Goal: Information Seeking & Learning: Learn about a topic

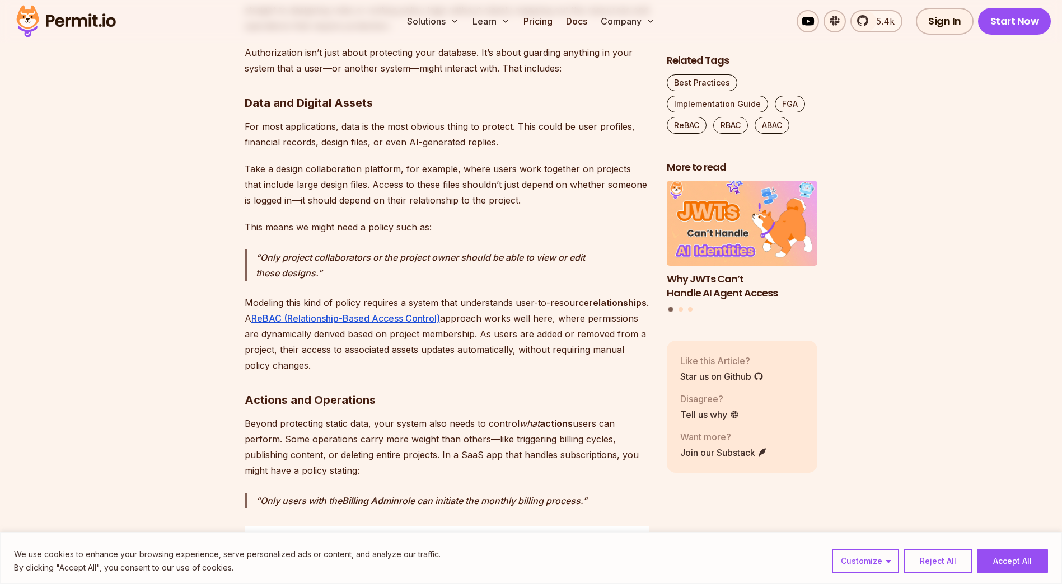
scroll to position [1903, 0]
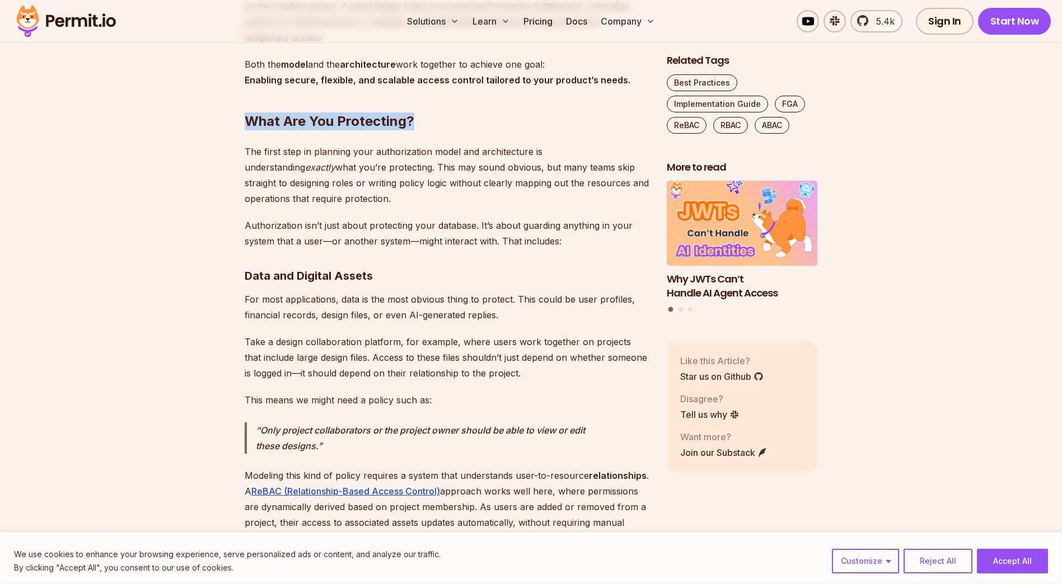
drag, startPoint x: 435, startPoint y: 103, endPoint x: 234, endPoint y: 103, distance: 200.9
copy strong "What Are You Protecting?"
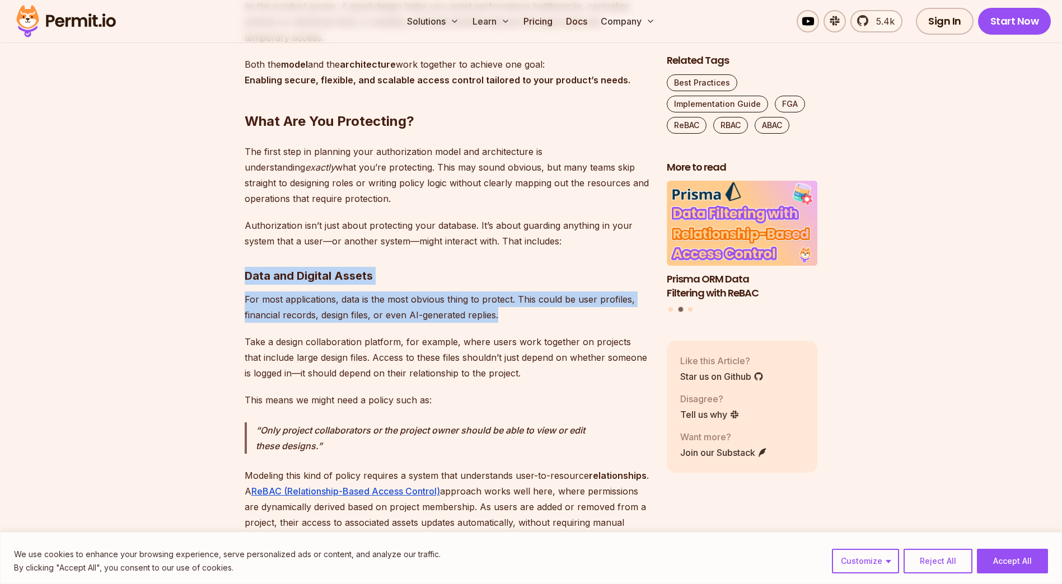
drag, startPoint x: 478, startPoint y: 302, endPoint x: 242, endPoint y: 263, distance: 239.4
copy div "Data and Digital Assets For most applications, data is the most obvious thing t…"
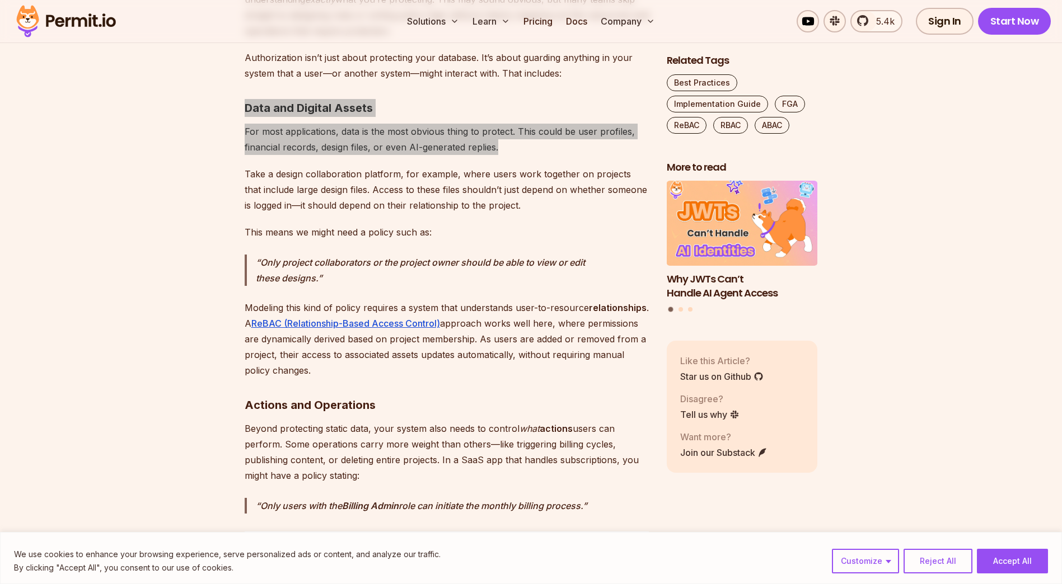
scroll to position [2239, 0]
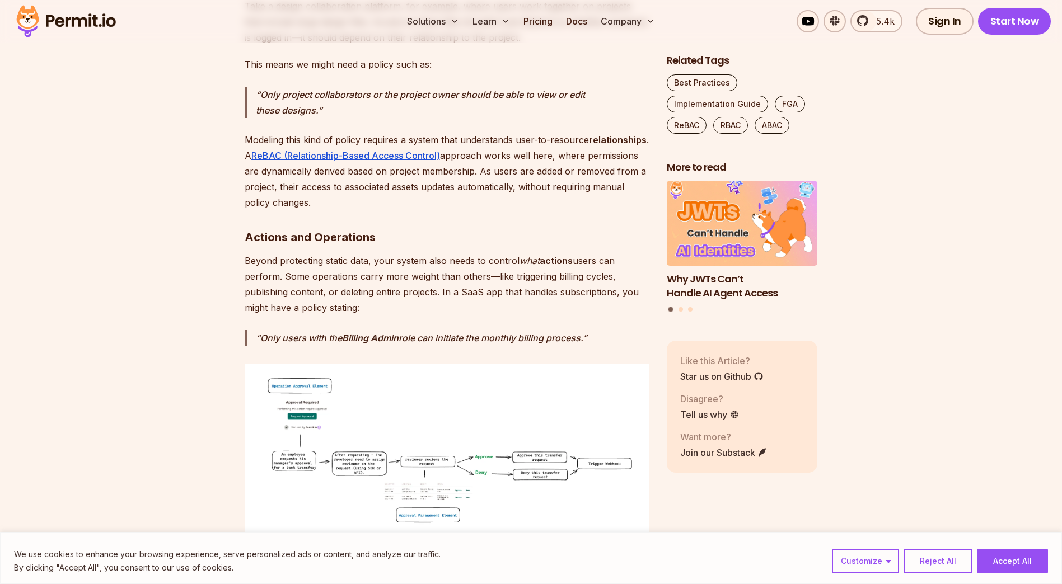
drag, startPoint x: 363, startPoint y: 292, endPoint x: 241, endPoint y: 220, distance: 142.2
copy div "Actions and Operations Beyond protecting static data, your system also needs to…"
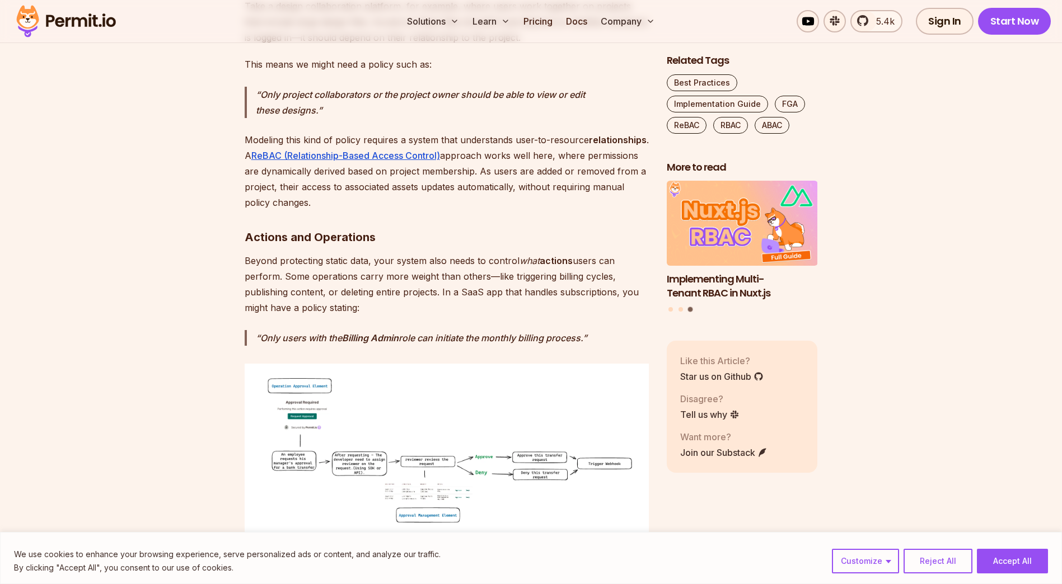
click at [423, 389] on img at bounding box center [447, 451] width 404 height 174
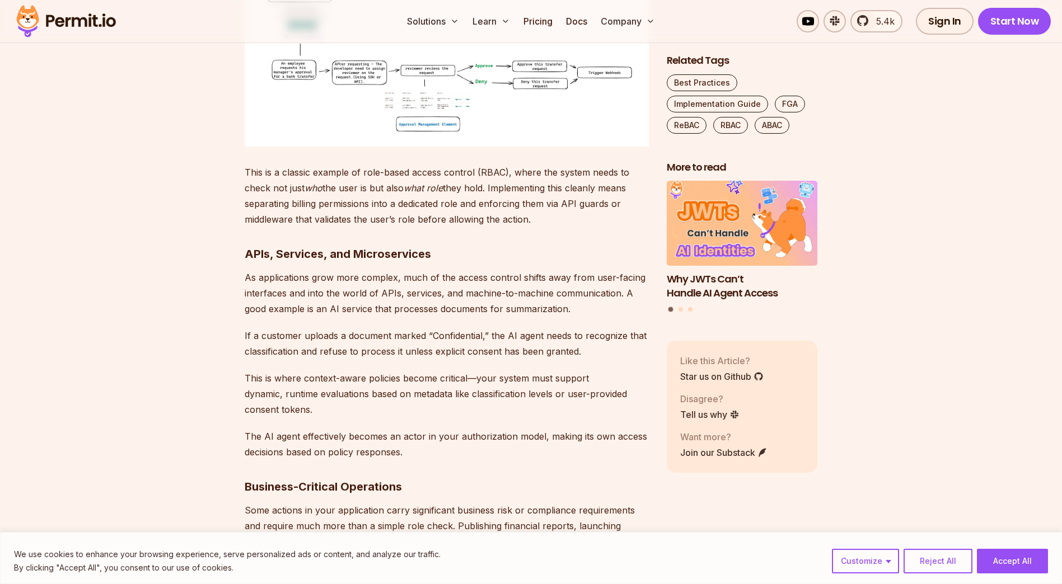
scroll to position [2630, 0]
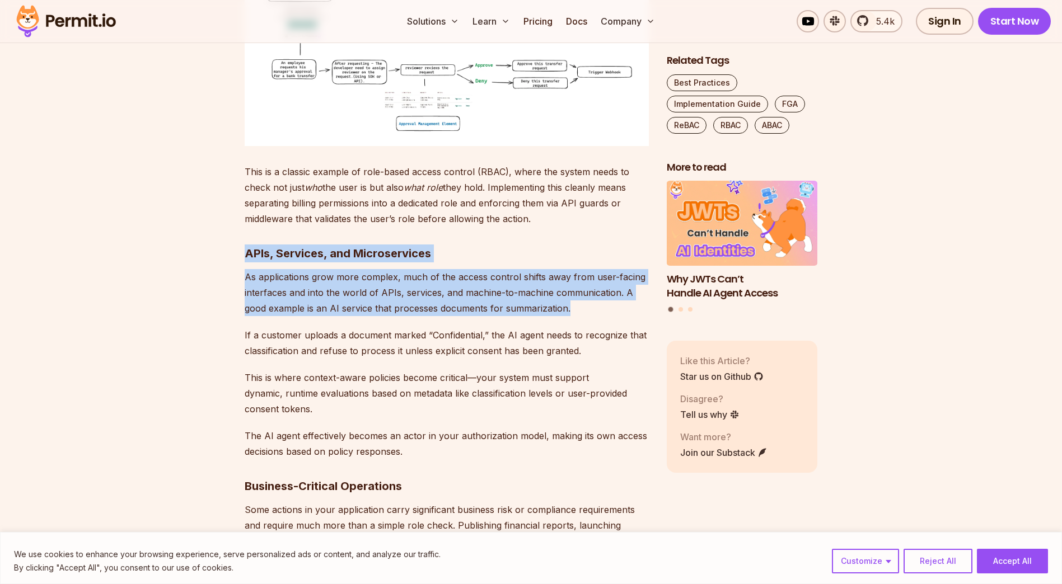
drag, startPoint x: 574, startPoint y: 295, endPoint x: 212, endPoint y: 232, distance: 367.6
copy div "APIs, Services, and Microservices As applications grow more complex, much of th…"
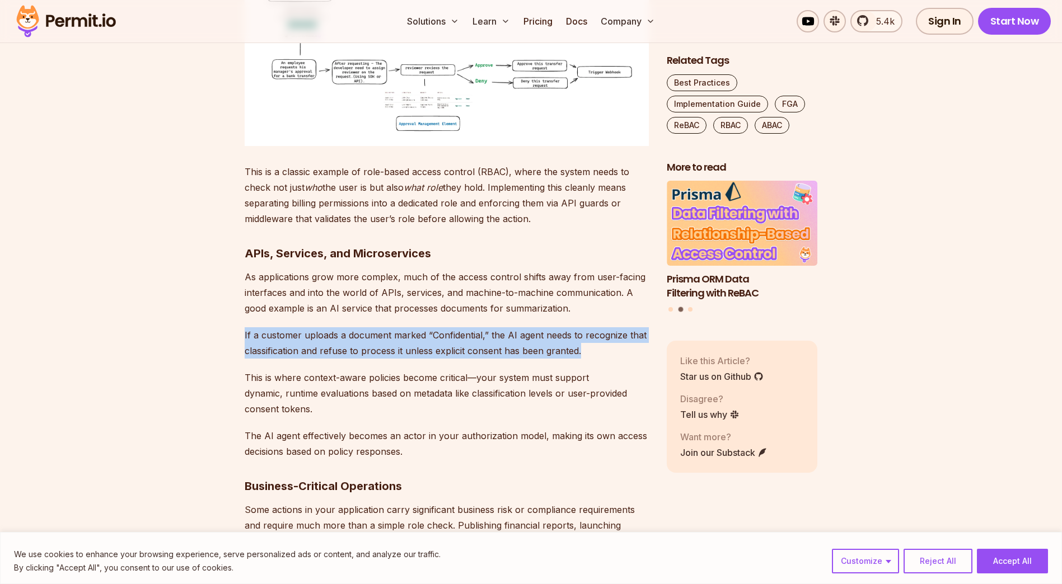
drag, startPoint x: 589, startPoint y: 337, endPoint x: 199, endPoint y: 326, distance: 389.7
copy p "If a customer uploads a document marked “Confidential,” the AI agent needs to r…"
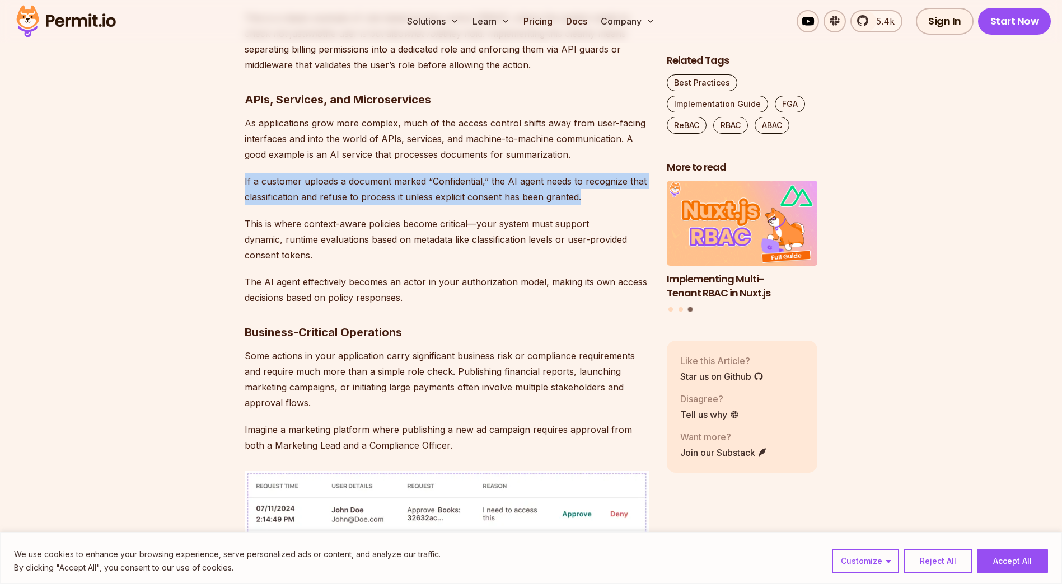
scroll to position [2798, 0]
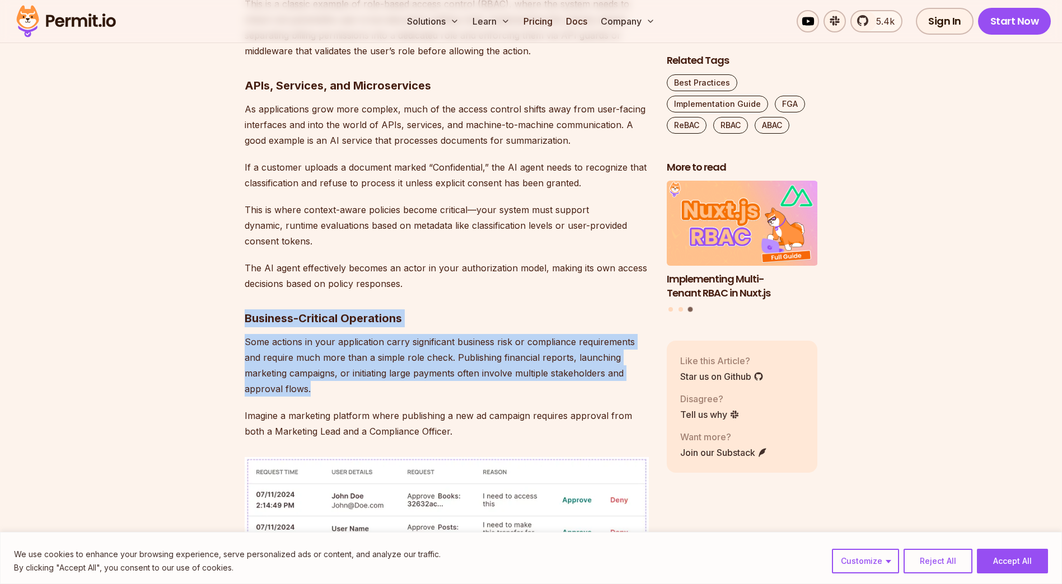
drag, startPoint x: 317, startPoint y: 373, endPoint x: 240, endPoint y: 307, distance: 102.0
copy div "Business-Critical Operations Some actions in your application carry significant…"
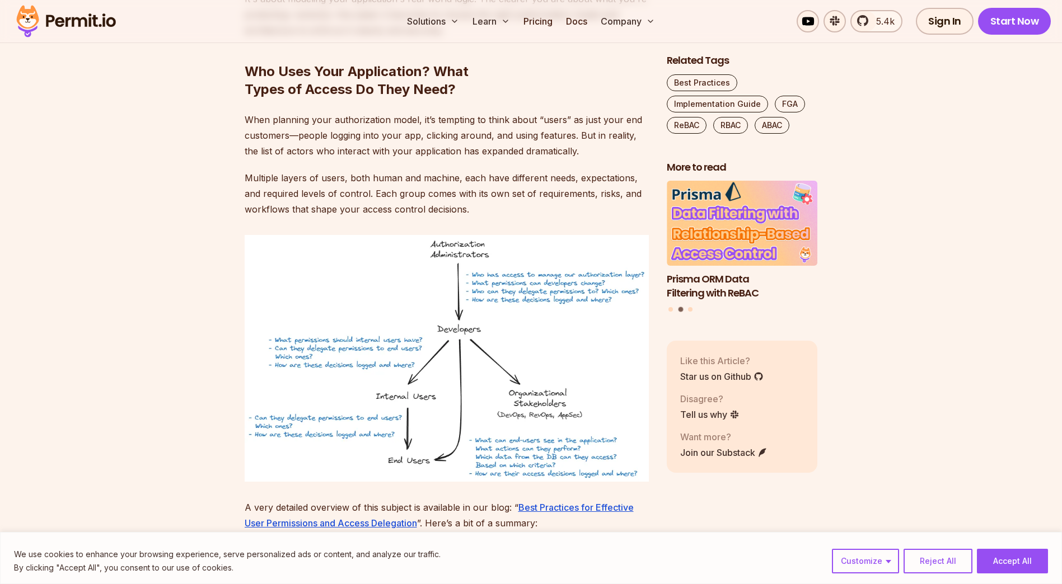
scroll to position [3526, 0]
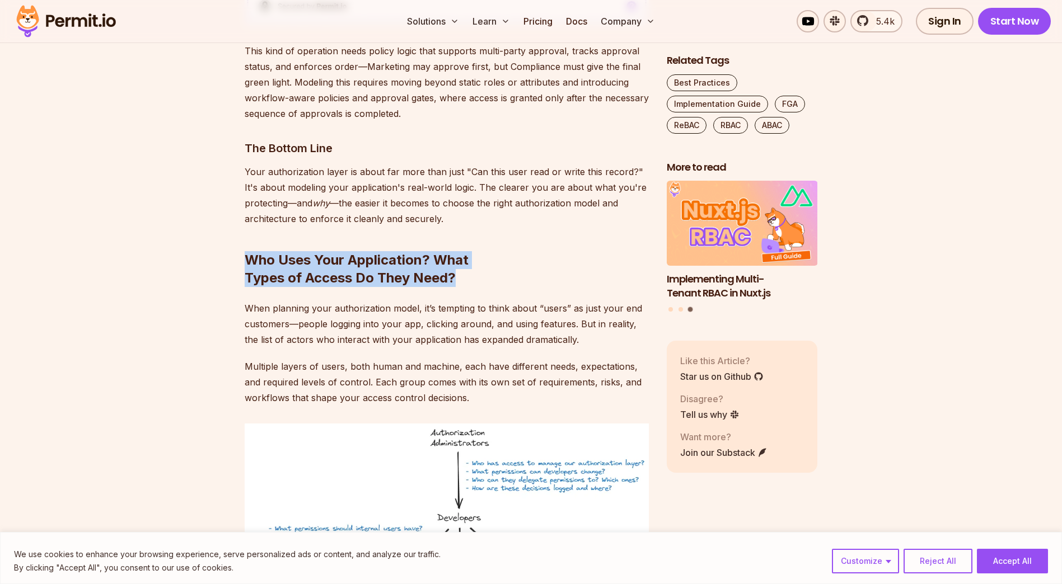
drag, startPoint x: 468, startPoint y: 264, endPoint x: 234, endPoint y: 241, distance: 235.0
copy h2 "Who Uses Your Application? What Types of Access Do They Need?"
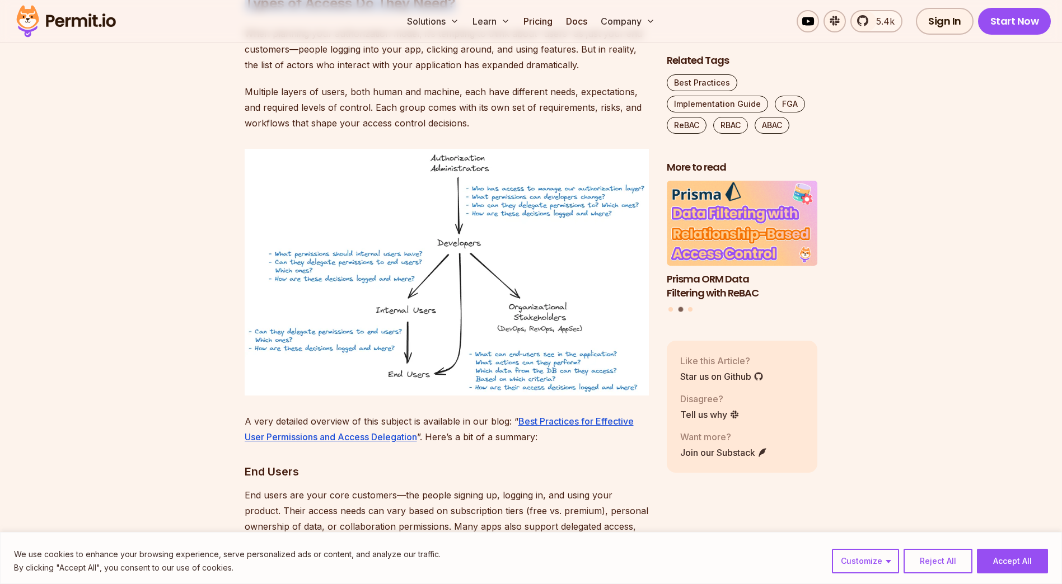
scroll to position [3806, 0]
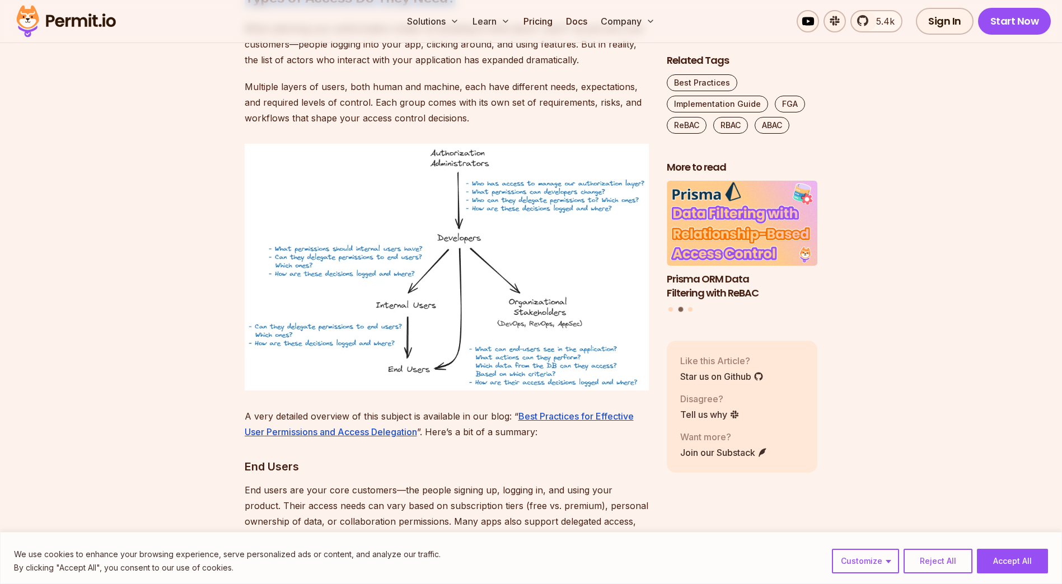
click at [420, 225] on img at bounding box center [447, 267] width 404 height 247
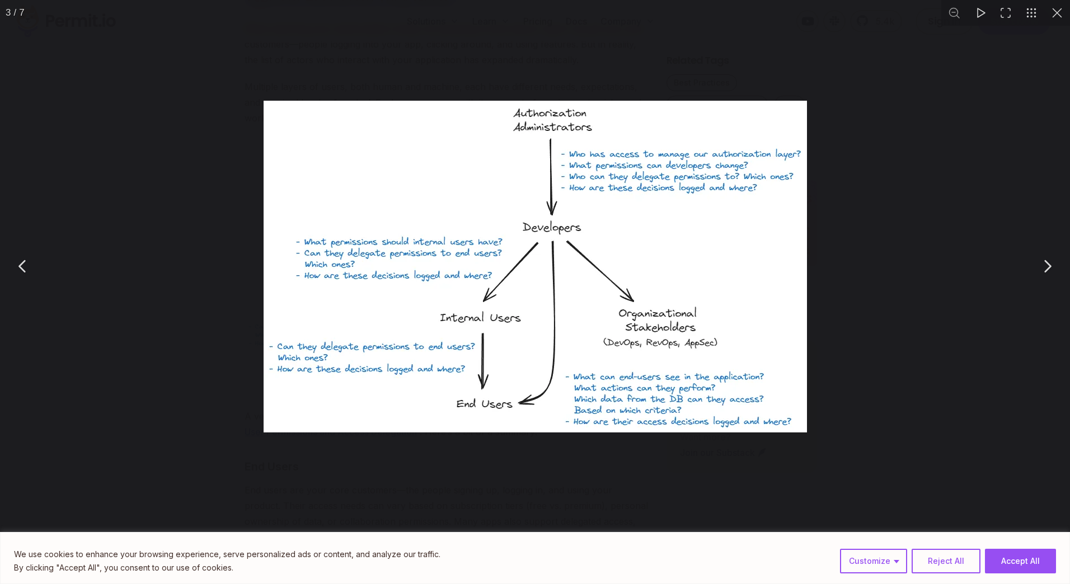
click at [1061, 10] on button "You can close this modal content with the ESC key" at bounding box center [1057, 13] width 26 height 26
click at [1052, 13] on button "You can close this modal content with the ESC key" at bounding box center [1057, 13] width 26 height 26
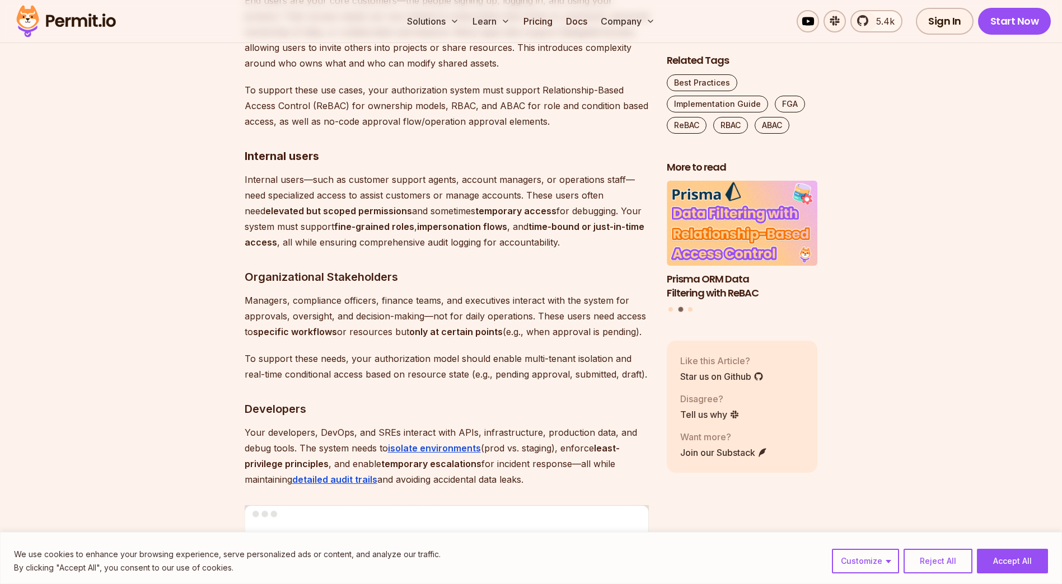
scroll to position [4197, 0]
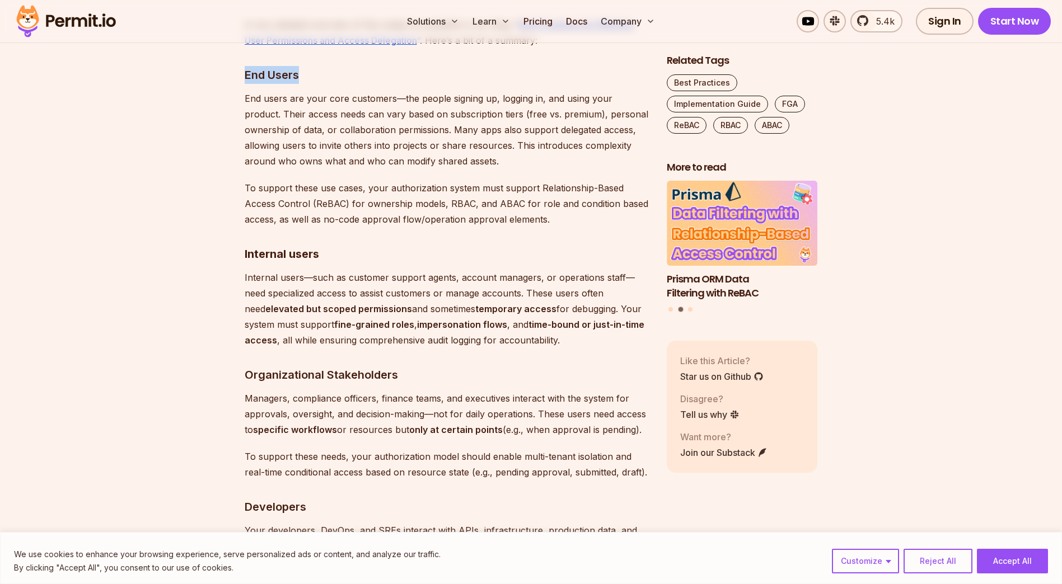
drag, startPoint x: 308, startPoint y: 54, endPoint x: 218, endPoint y: 60, distance: 90.3
copy h3 "End Users"
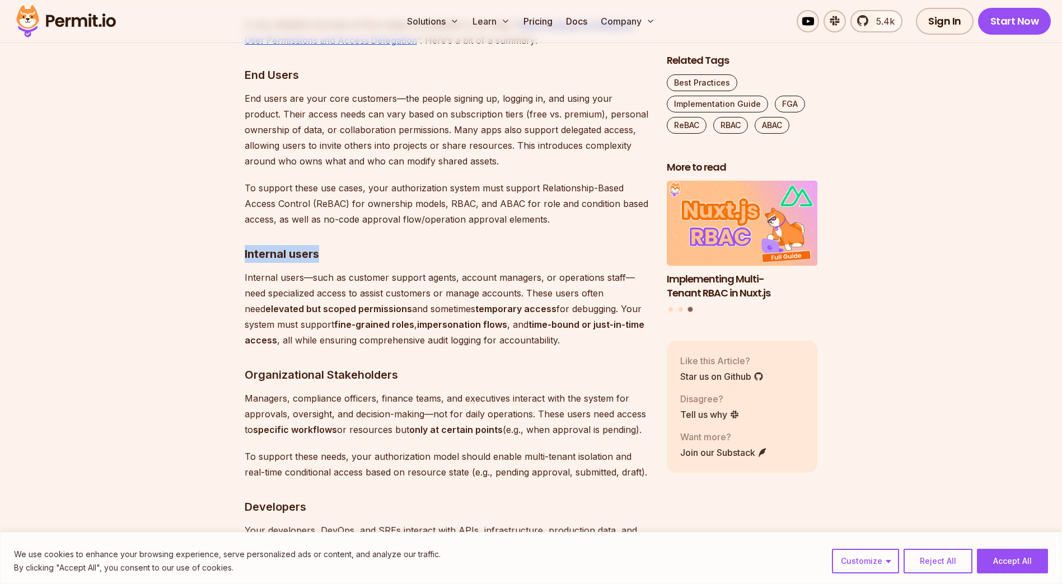
drag, startPoint x: 309, startPoint y: 237, endPoint x: 233, endPoint y: 239, distance: 76.7
copy strong "Internal users"
drag, startPoint x: 356, startPoint y: 356, endPoint x: 209, endPoint y: 356, distance: 147.7
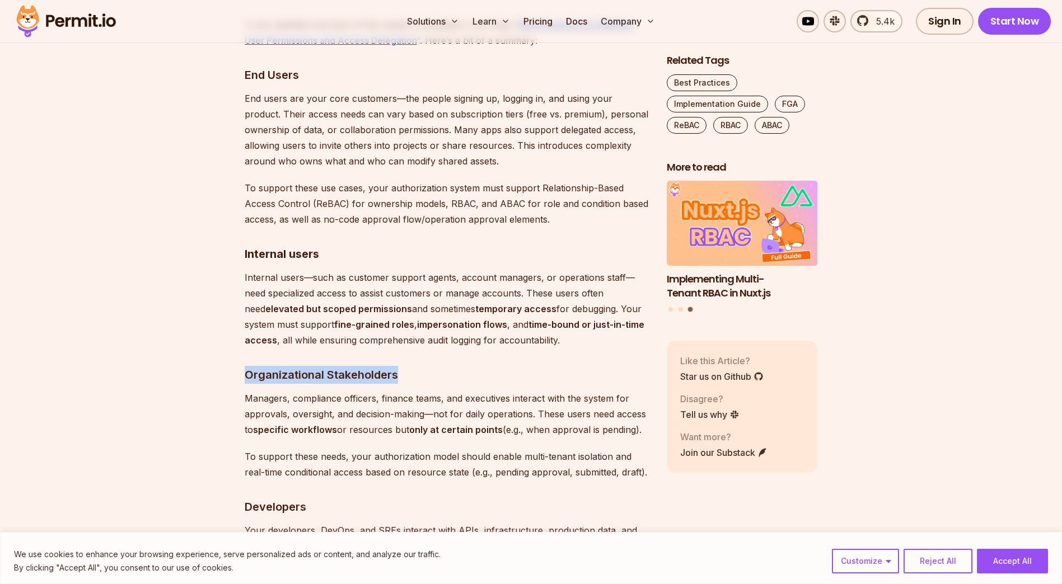
copy h3 "Organizational Stakeholders"
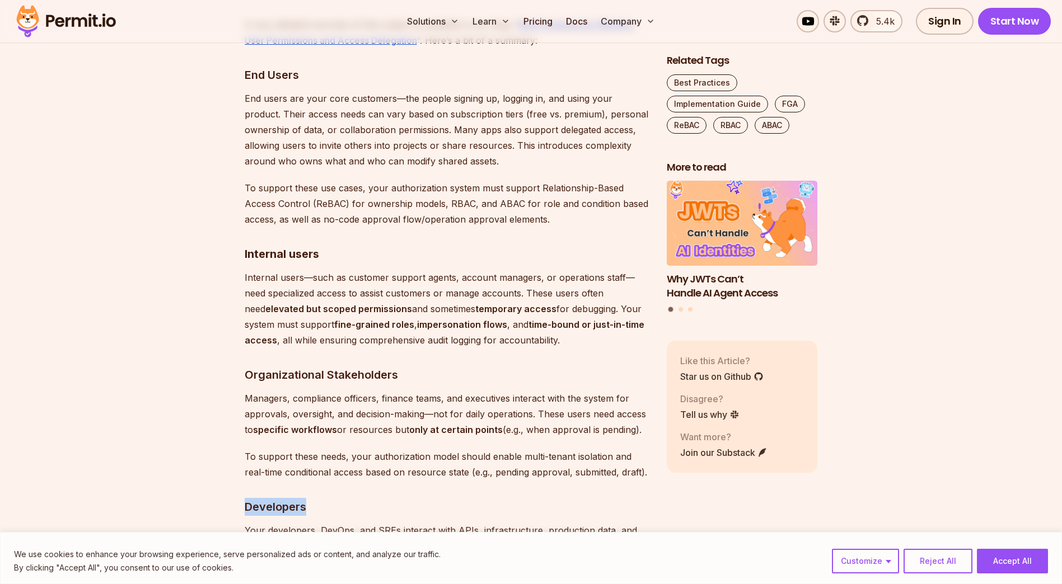
drag, startPoint x: 307, startPoint y: 494, endPoint x: 236, endPoint y: 494, distance: 71.6
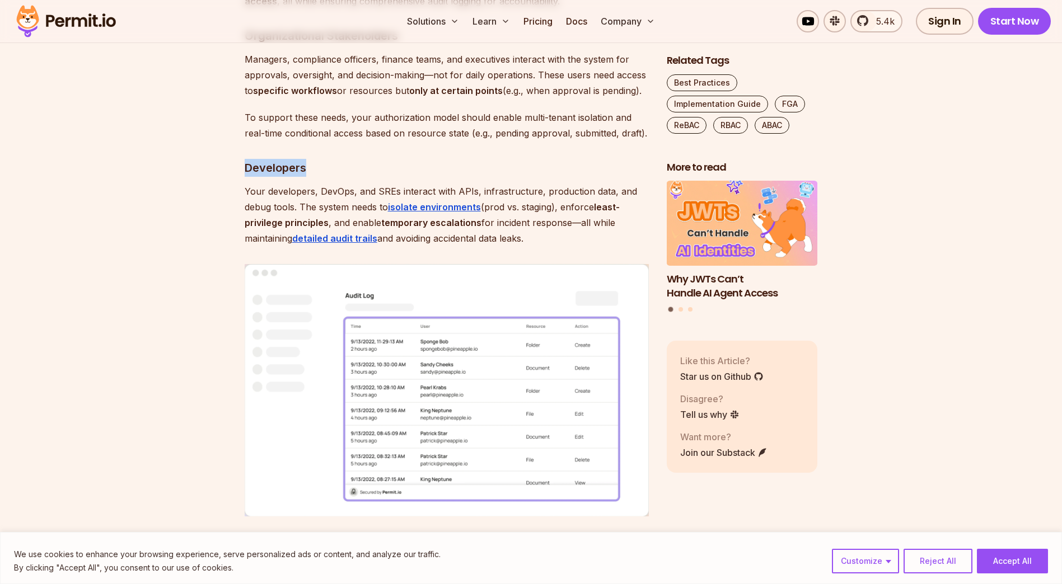
scroll to position [4757, 0]
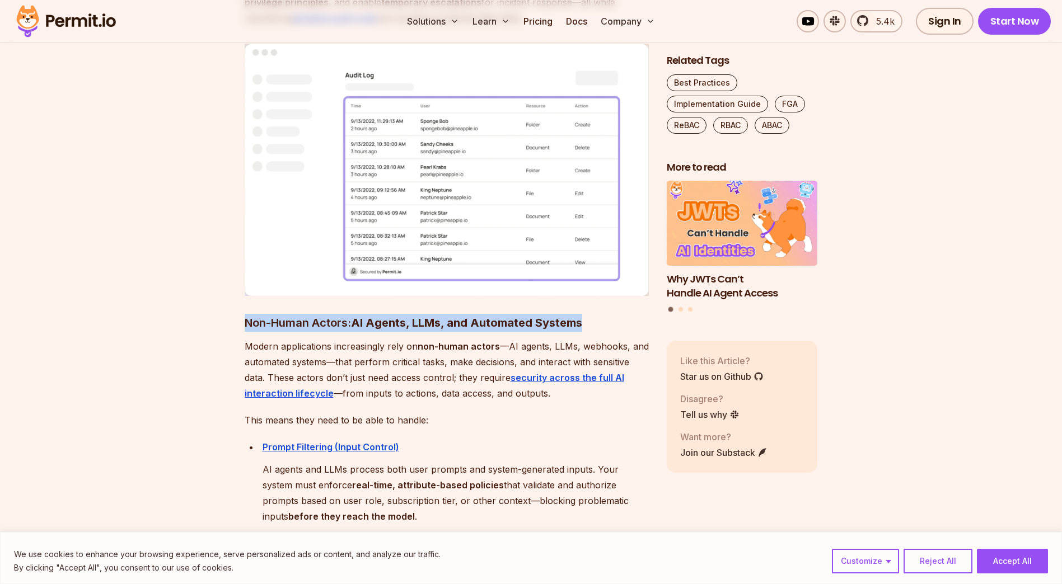
drag, startPoint x: 592, startPoint y: 308, endPoint x: 237, endPoint y: 310, distance: 354.8
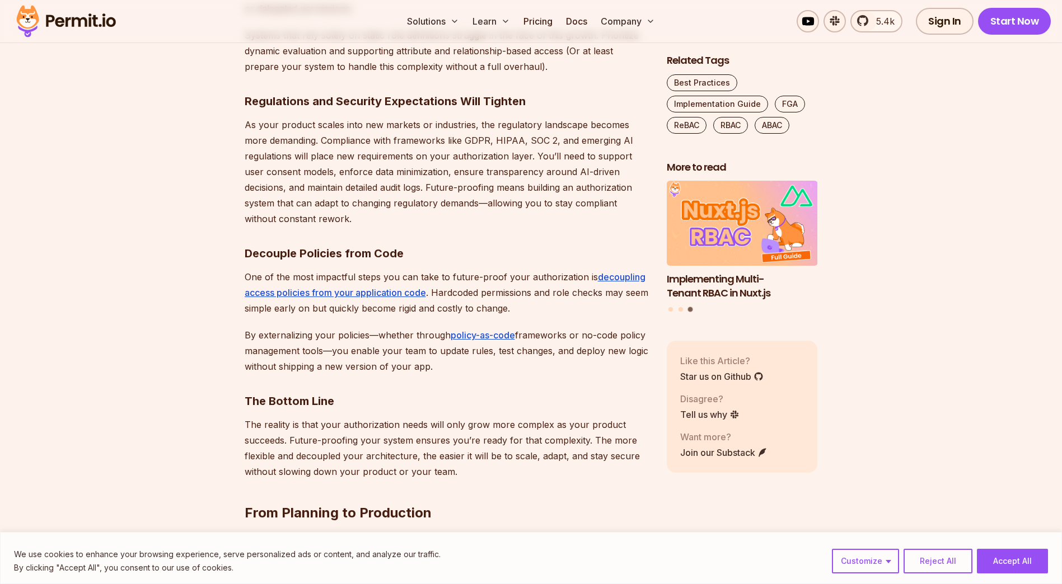
scroll to position [10242, 0]
